Goal: Check status: Check status

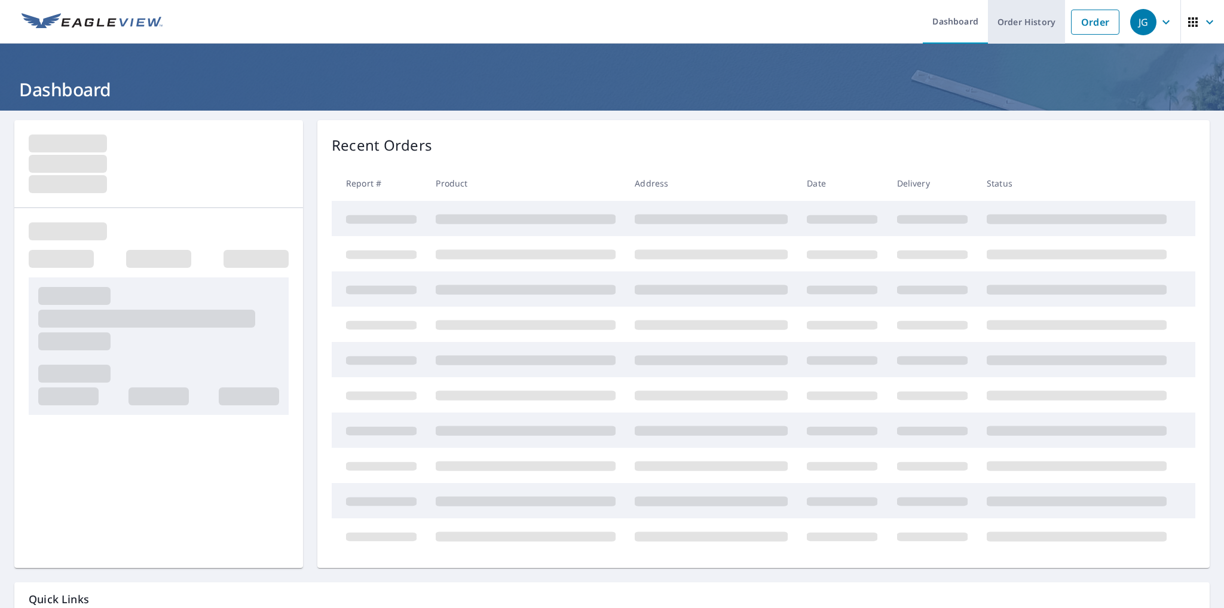
click at [1003, 20] on link "Order History" at bounding box center [1026, 22] width 77 height 44
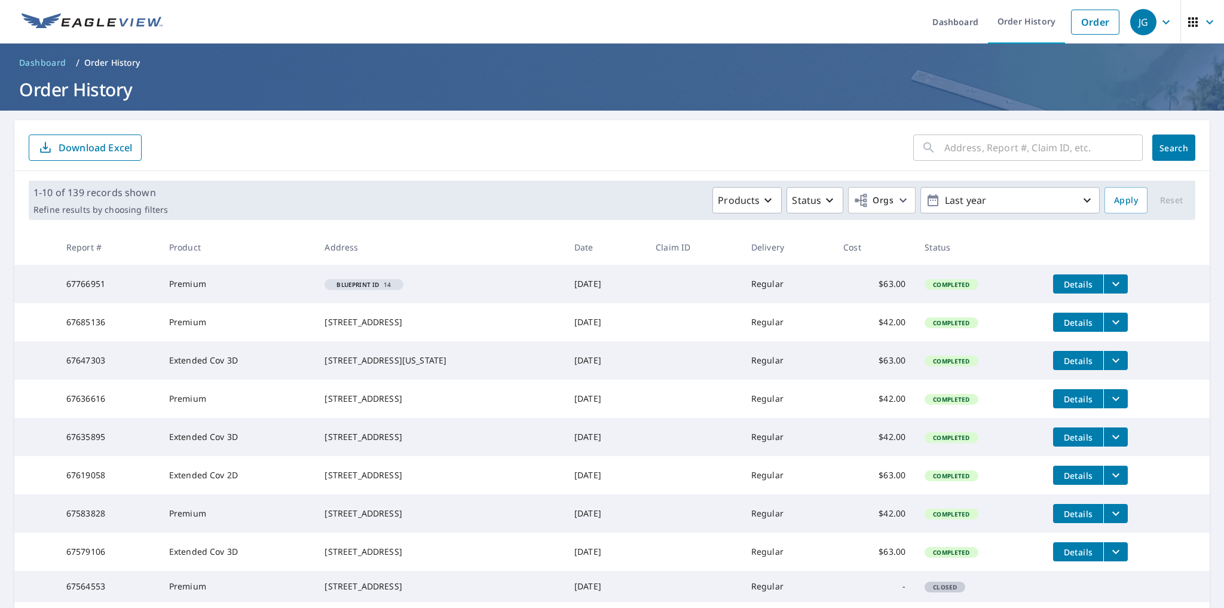
click at [1113, 287] on icon "filesDropdownBtn-67766951" at bounding box center [1115, 284] width 14 height 14
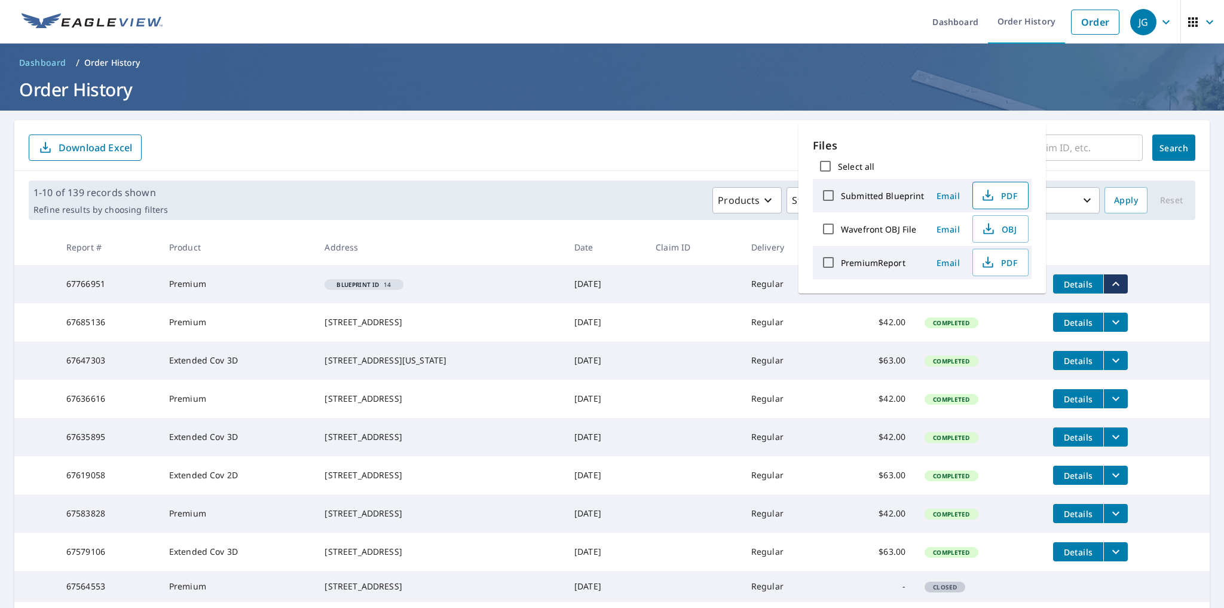
click at [1000, 194] on span "PDF" at bounding box center [999, 195] width 38 height 14
click at [755, 106] on header "Dashboard / Order History Order History" at bounding box center [612, 77] width 1224 height 67
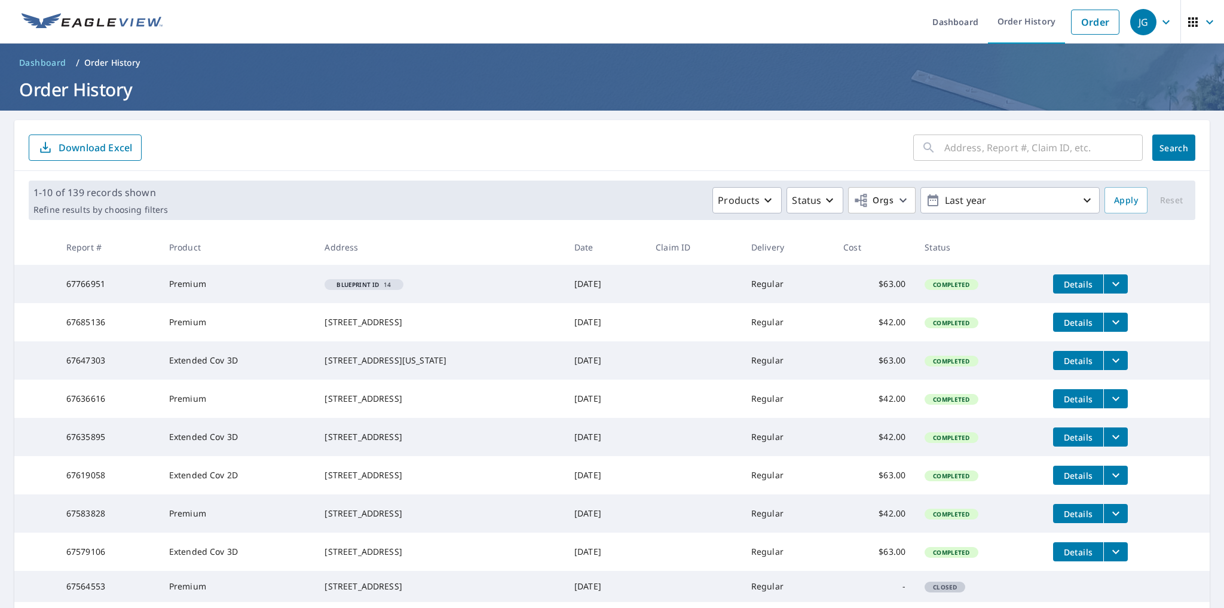
click at [1030, 148] on input "text" at bounding box center [1043, 147] width 198 height 33
type input "12017 [PERSON_NAME]"
click button "Search" at bounding box center [1173, 147] width 43 height 26
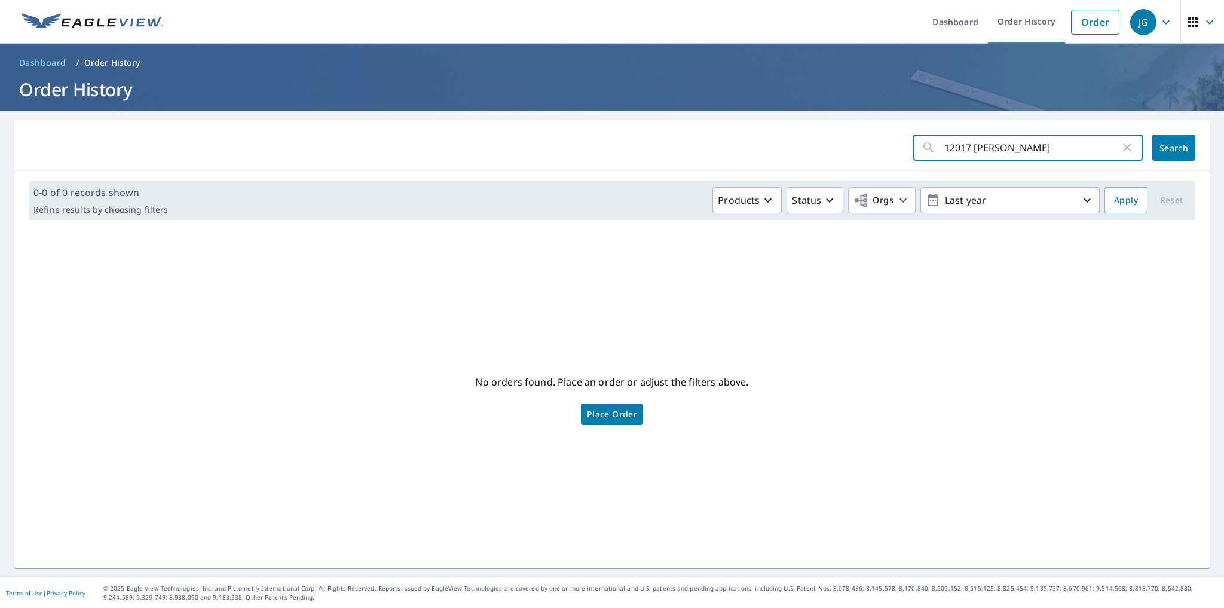
click at [1046, 149] on input "12017 [PERSON_NAME]" at bounding box center [1032, 147] width 176 height 33
